Goal: Information Seeking & Learning: Learn about a topic

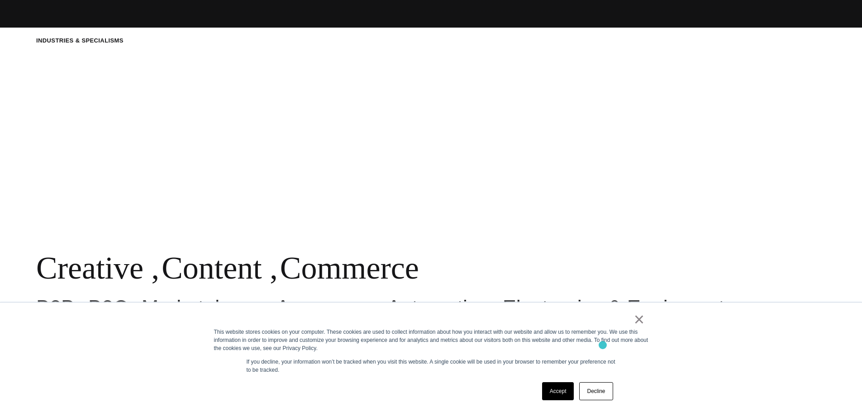
scroll to position [452, 0]
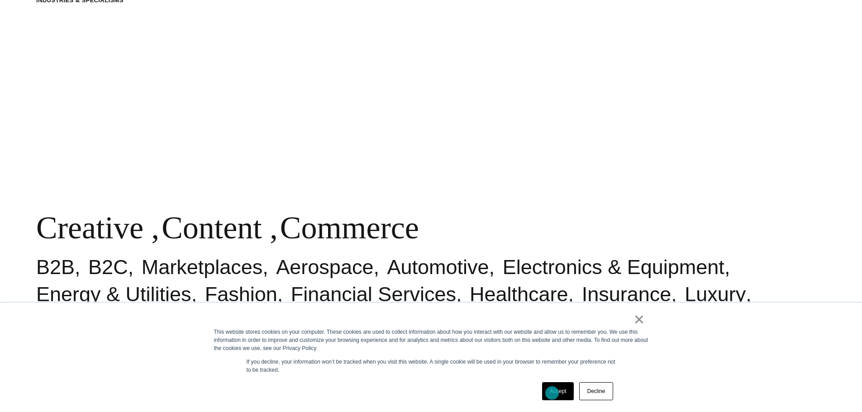
click at [552, 393] on link "Accept" at bounding box center [558, 391] width 32 height 18
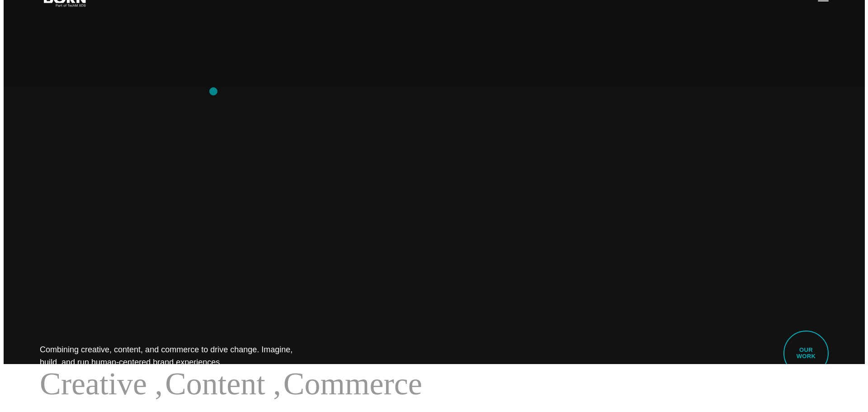
scroll to position [0, 0]
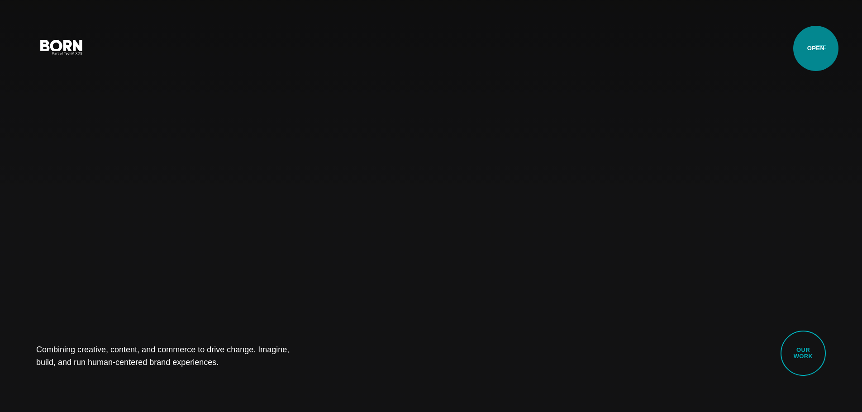
click at [816, 48] on button "Primary Menu" at bounding box center [820, 46] width 22 height 19
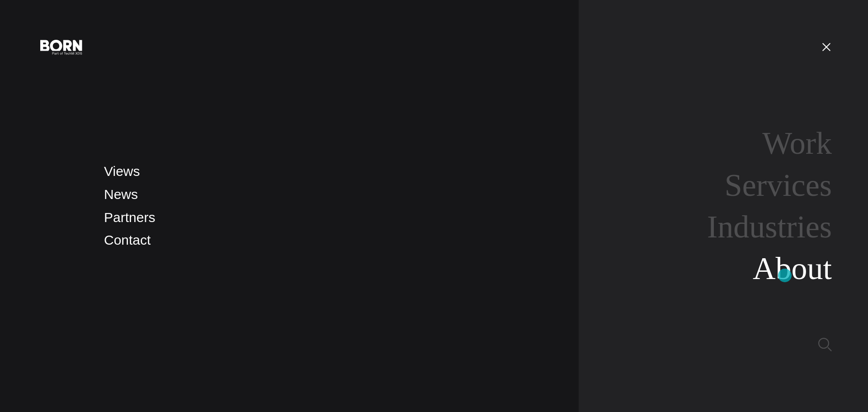
click at [785, 275] on link "About" at bounding box center [792, 268] width 79 height 35
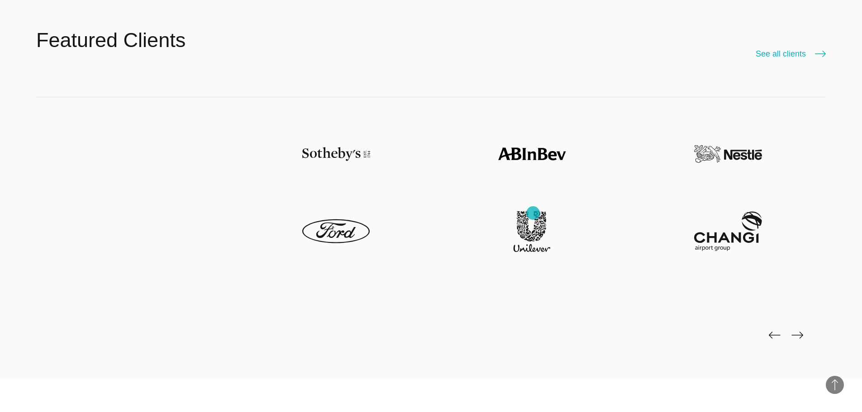
scroll to position [2262, 0]
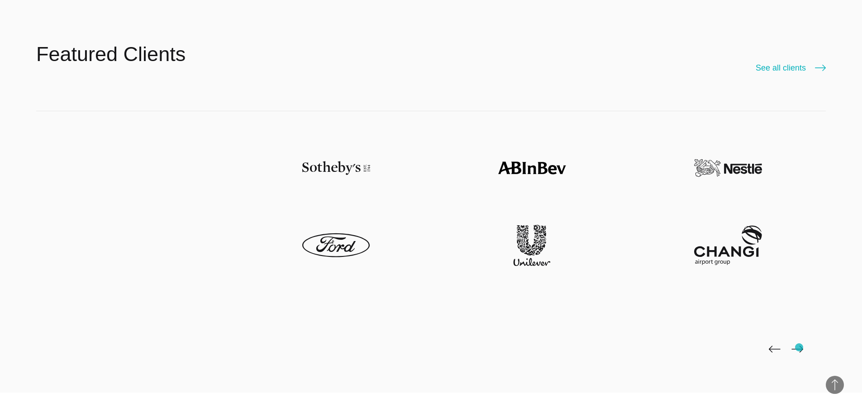
click at [799, 347] on img at bounding box center [797, 349] width 12 height 7
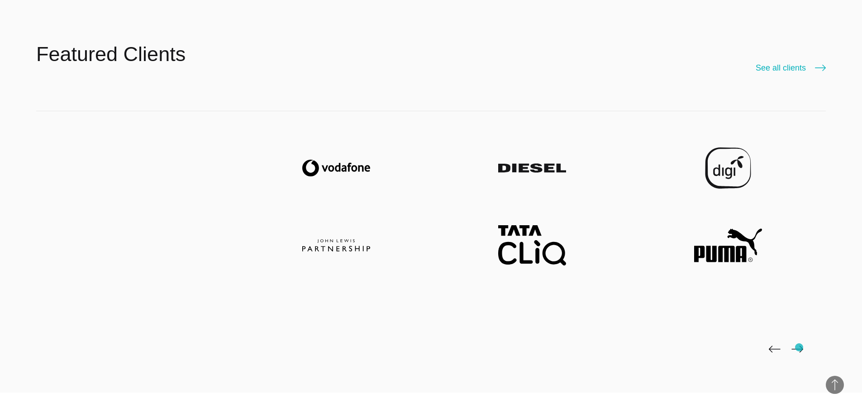
click at [799, 347] on img at bounding box center [797, 349] width 12 height 7
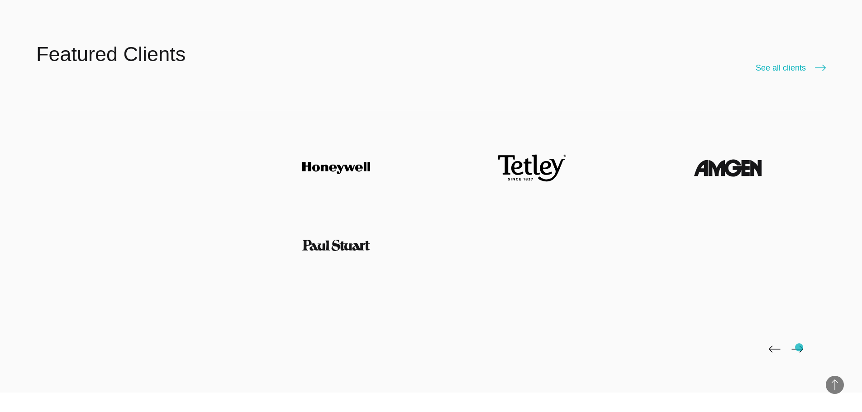
click at [799, 347] on img at bounding box center [797, 349] width 12 height 7
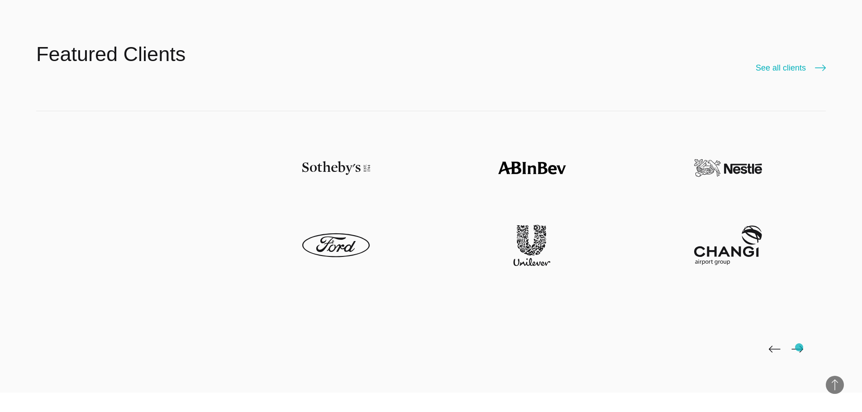
click at [799, 347] on img at bounding box center [797, 349] width 12 height 7
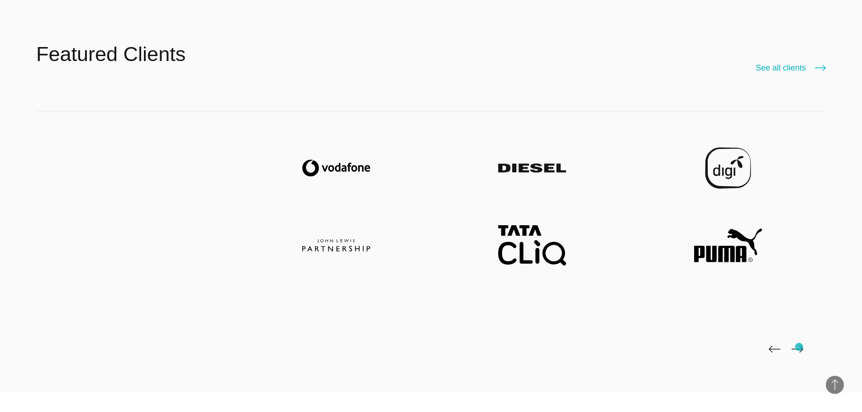
click at [799, 347] on img at bounding box center [797, 349] width 12 height 7
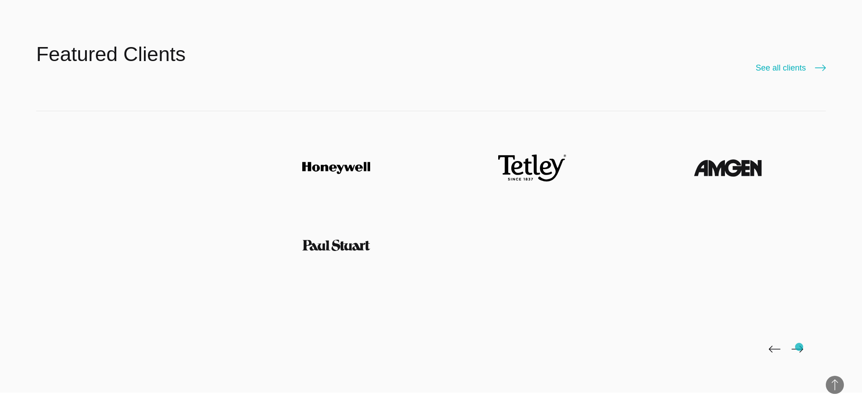
click at [799, 347] on img at bounding box center [797, 349] width 12 height 7
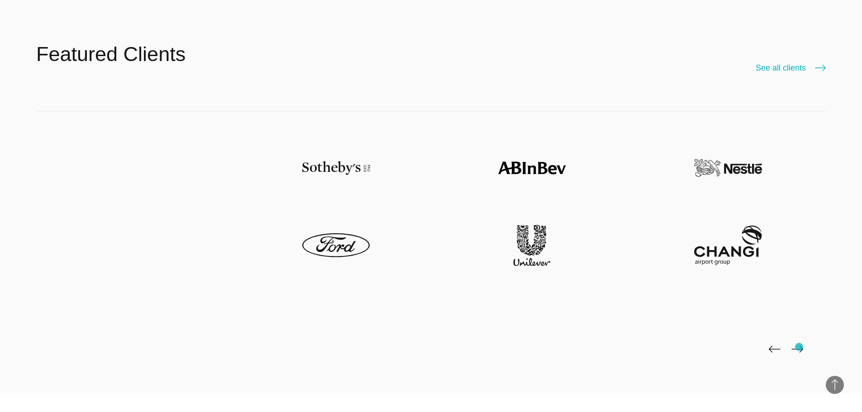
click at [799, 347] on img at bounding box center [797, 349] width 12 height 7
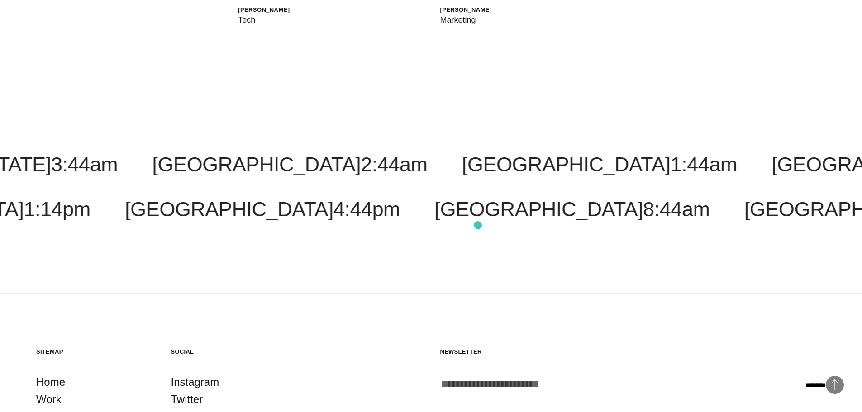
scroll to position [3111, 0]
